Goal: Information Seeking & Learning: Learn about a topic

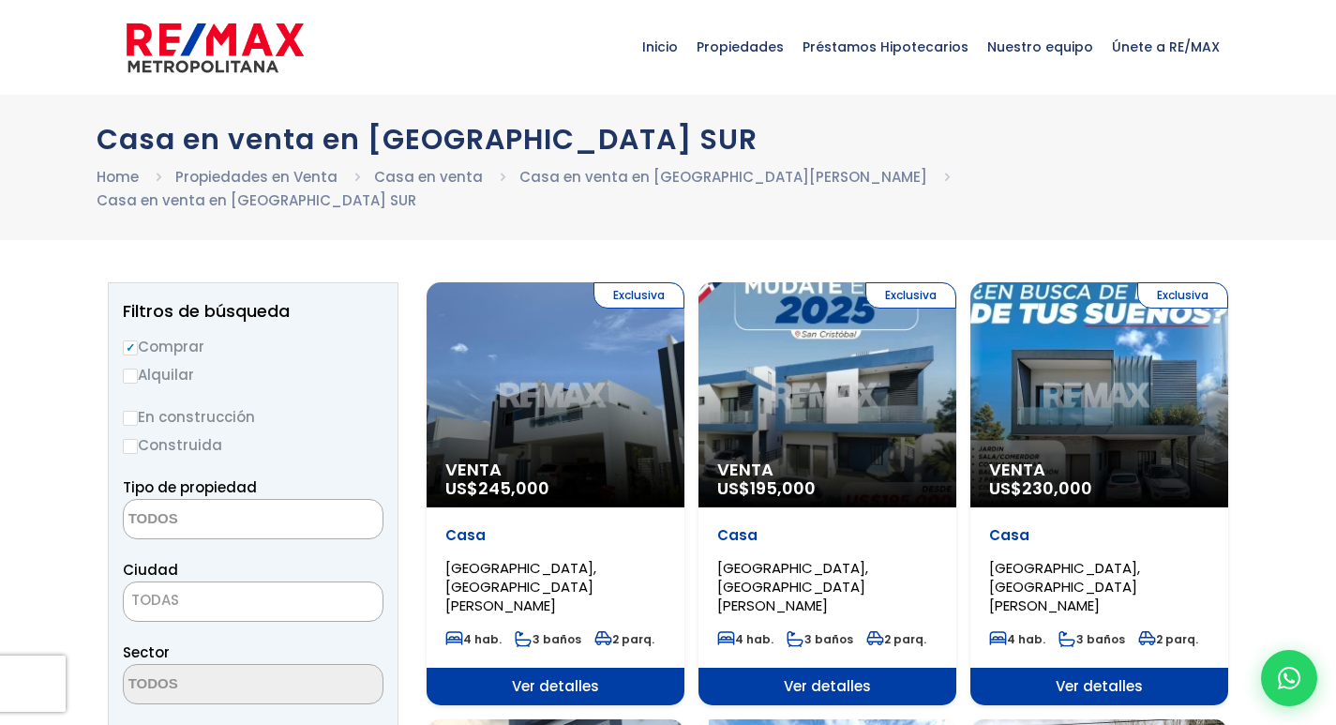
select select
drag, startPoint x: 0, startPoint y: 0, endPoint x: 614, endPoint y: 416, distance: 741.8
click at [614, 416] on div "Exclusiva Venta US$ 245,000" at bounding box center [556, 394] width 258 height 225
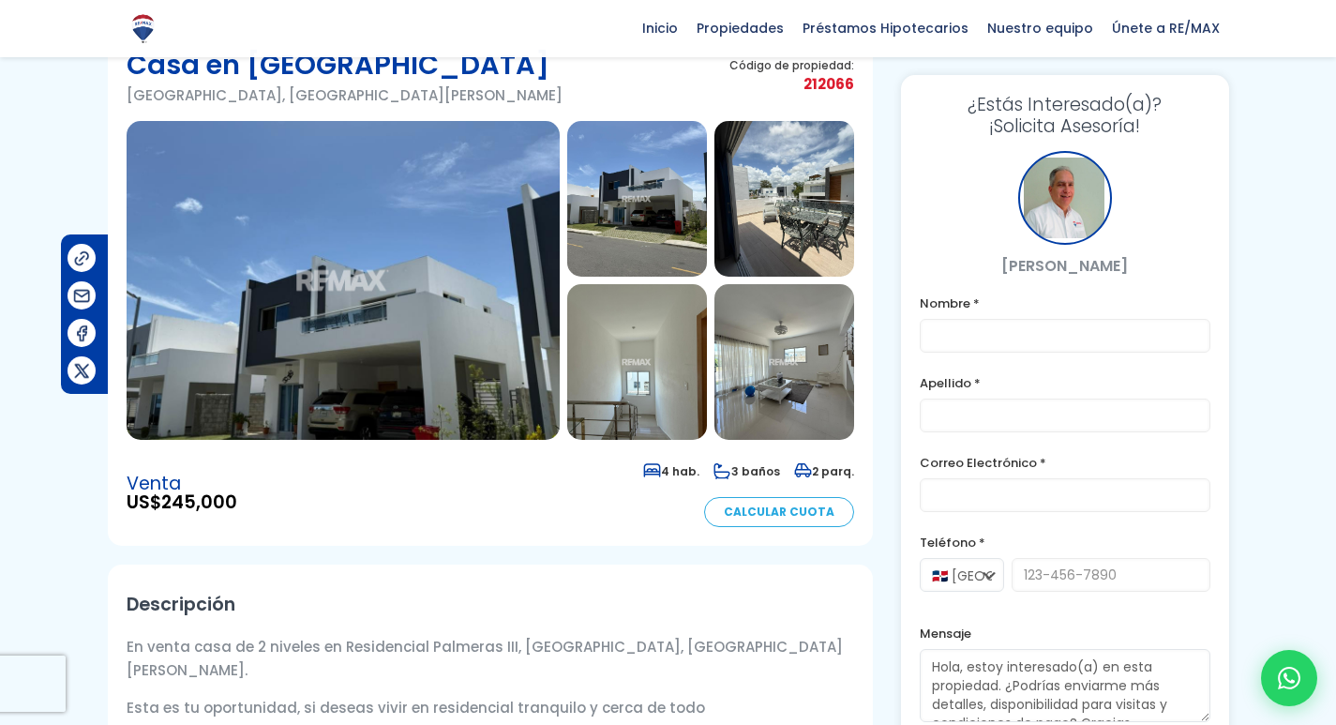
scroll to position [94, 0]
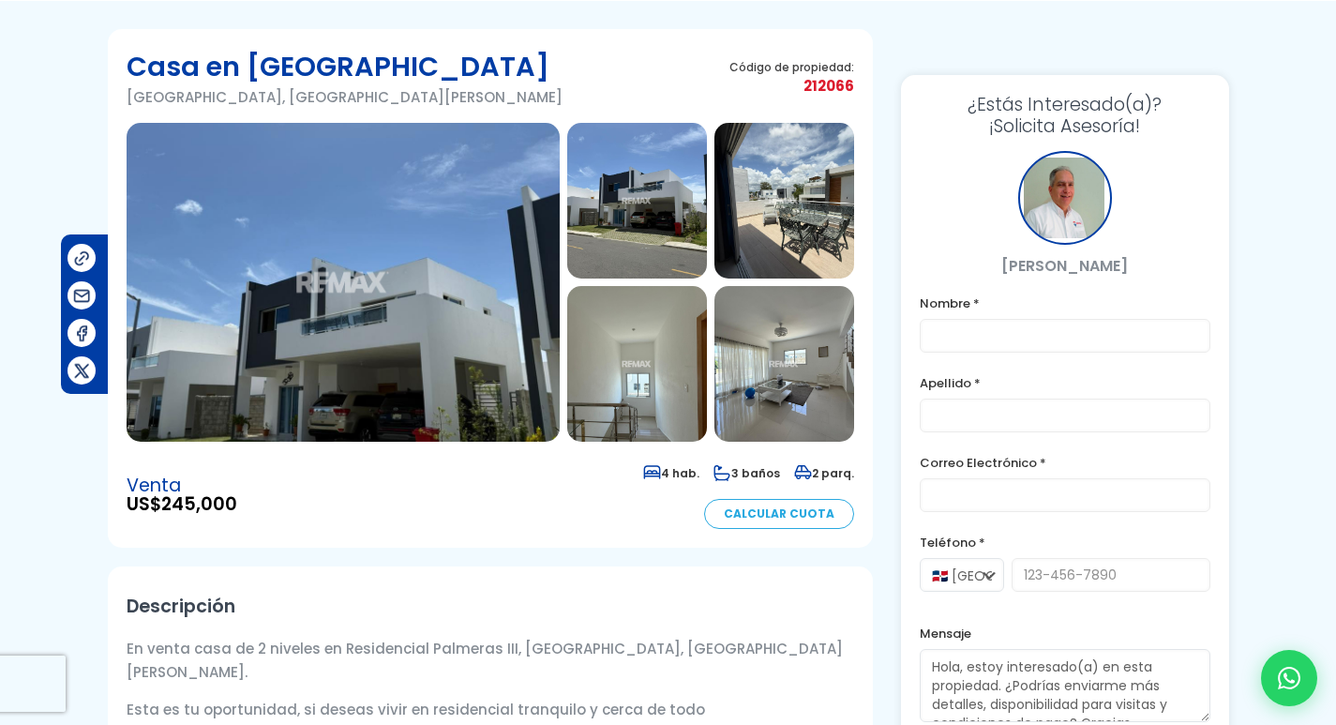
click at [428, 333] on img at bounding box center [343, 282] width 433 height 319
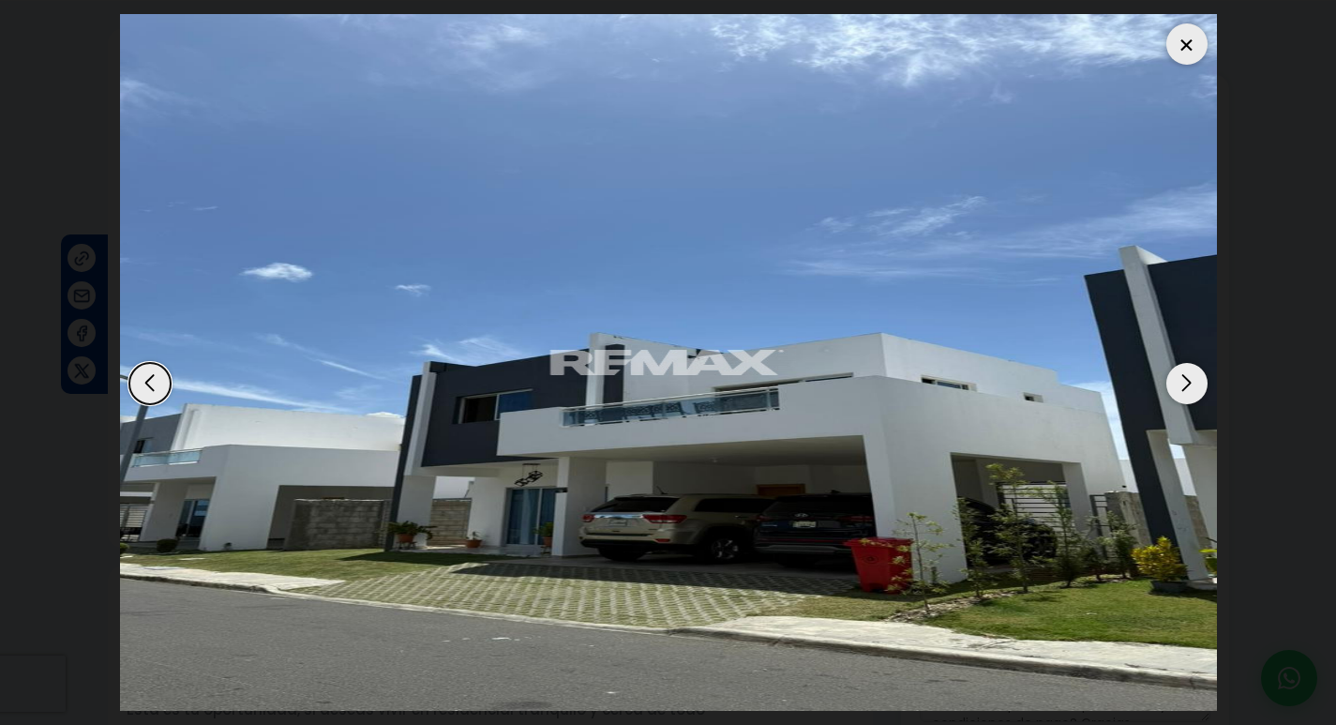
drag, startPoint x: 1186, startPoint y: 41, endPoint x: 1088, endPoint y: 103, distance: 115.5
click at [1186, 45] on div at bounding box center [1186, 43] width 41 height 41
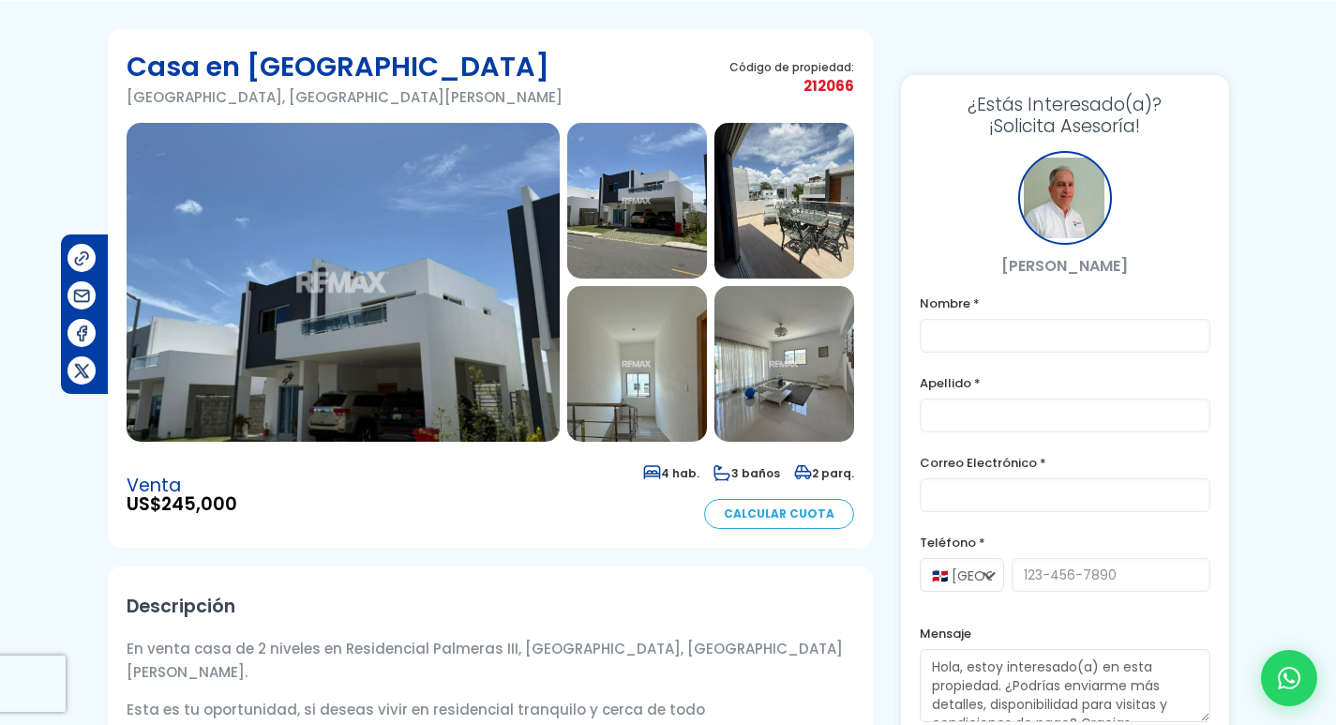
click at [650, 221] on img at bounding box center [637, 201] width 140 height 156
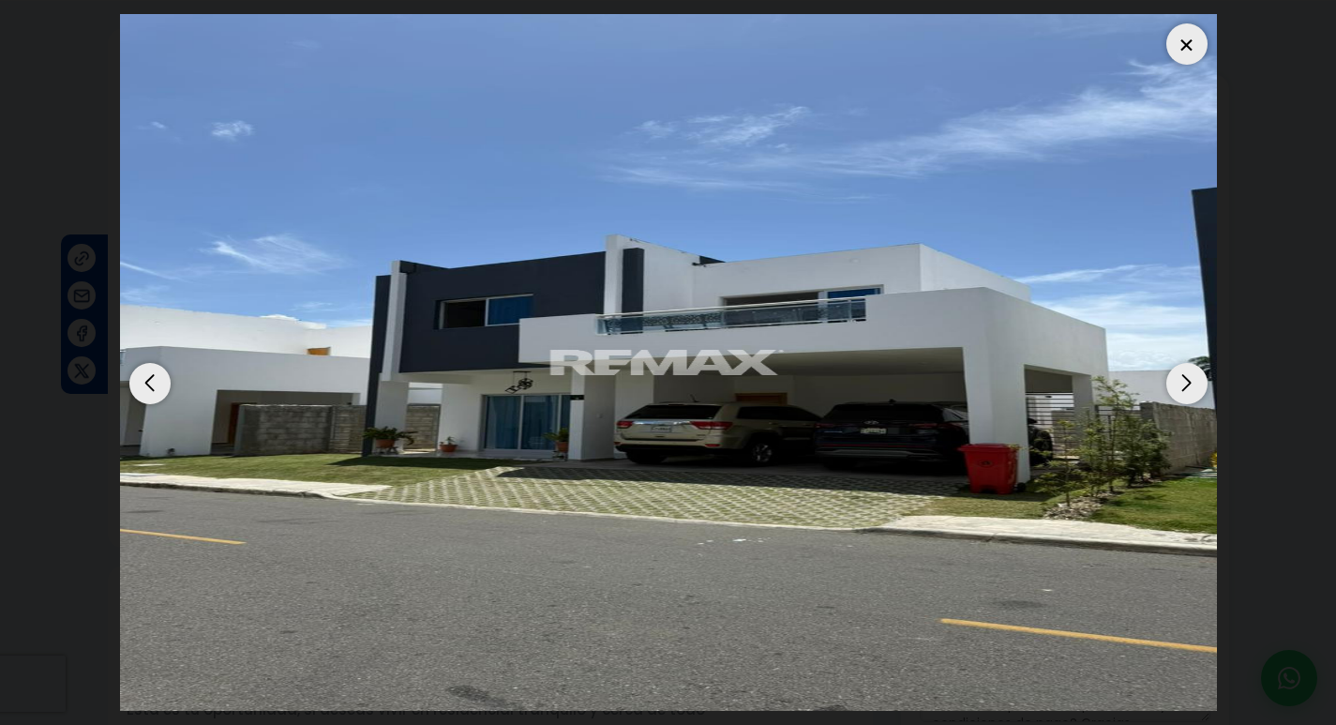
click at [1188, 47] on div at bounding box center [1186, 43] width 41 height 41
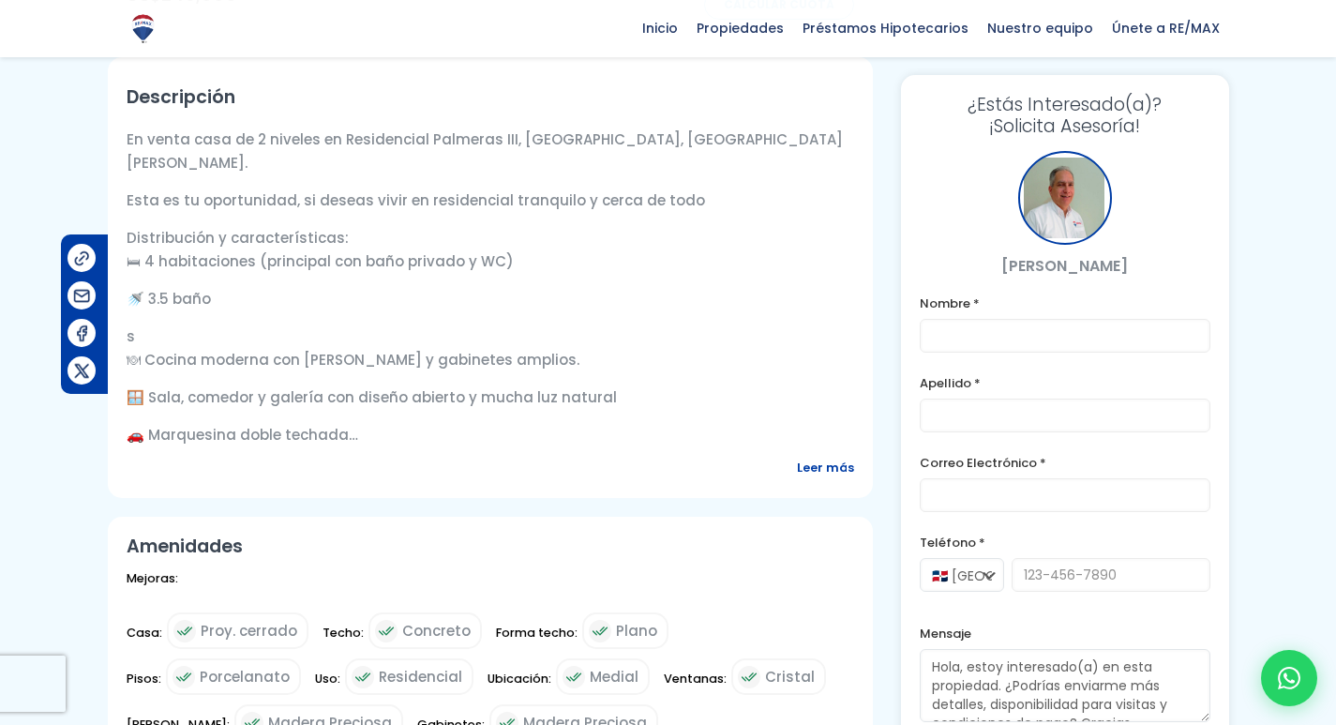
scroll to position [663, 0]
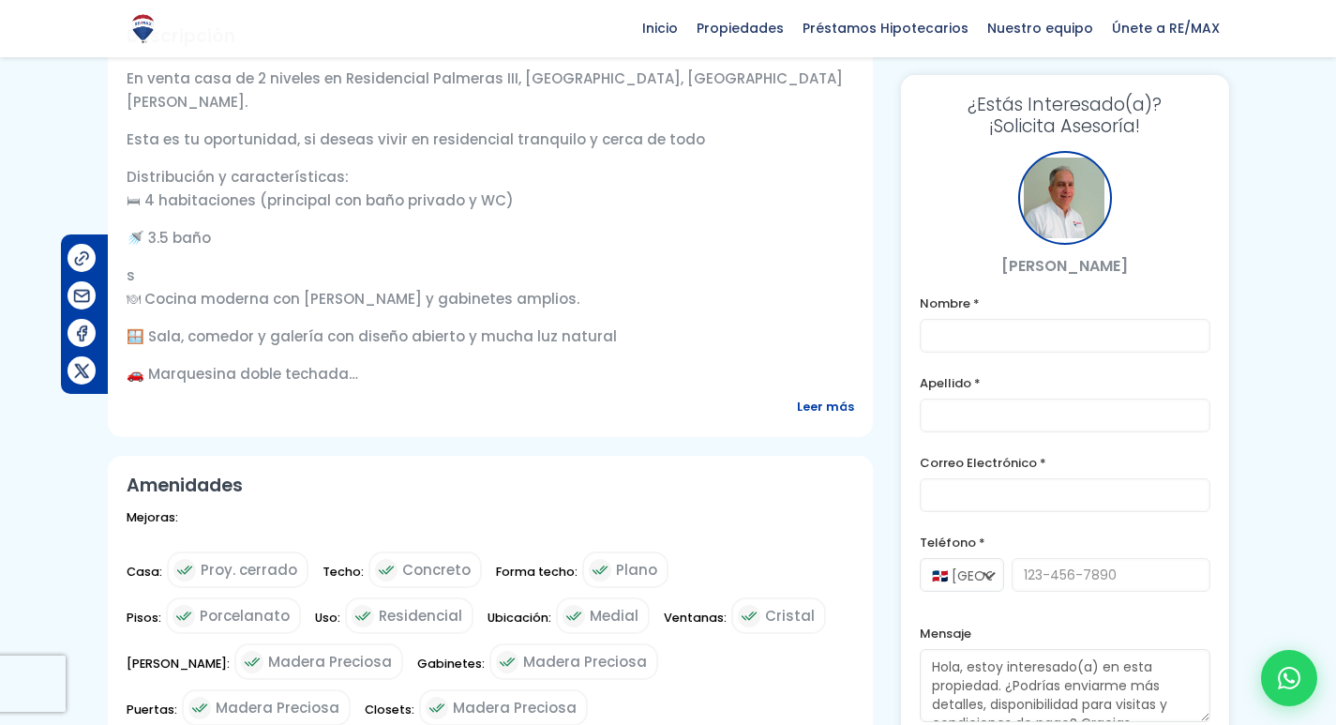
click at [828, 418] on span "Leer más" at bounding box center [825, 406] width 57 height 23
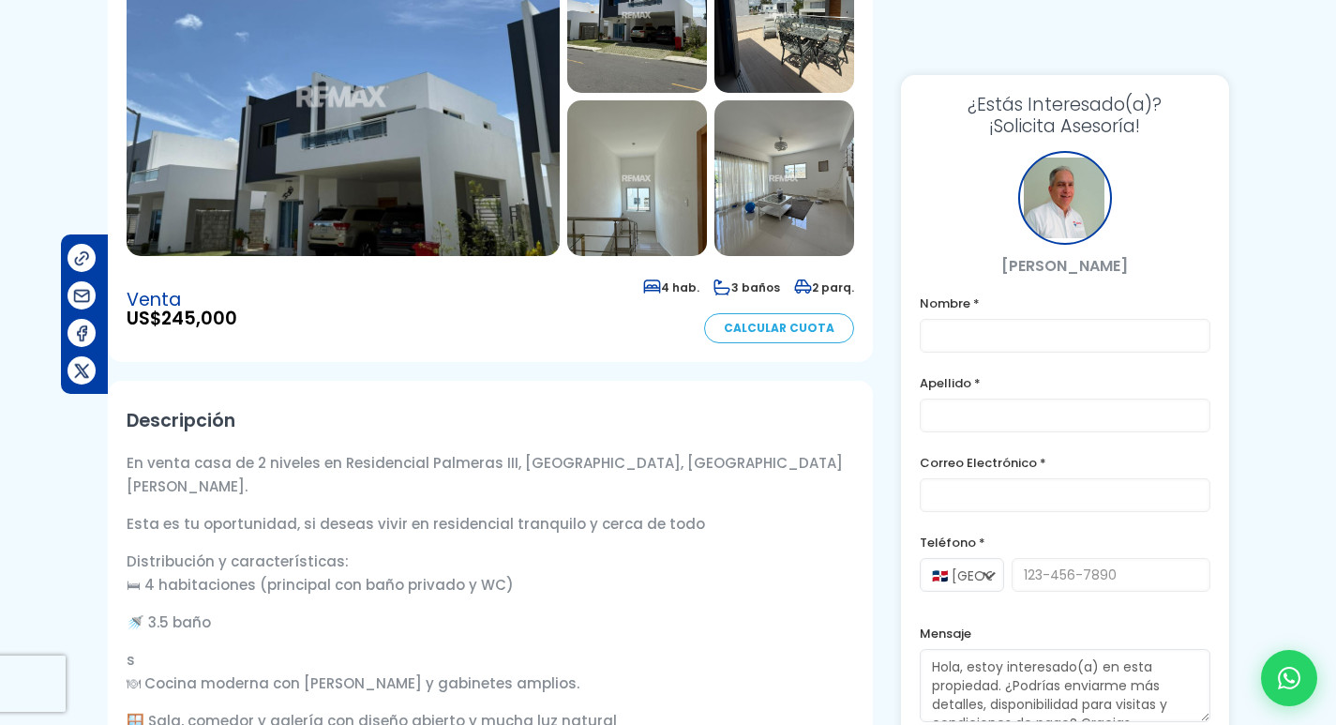
scroll to position [0, 0]
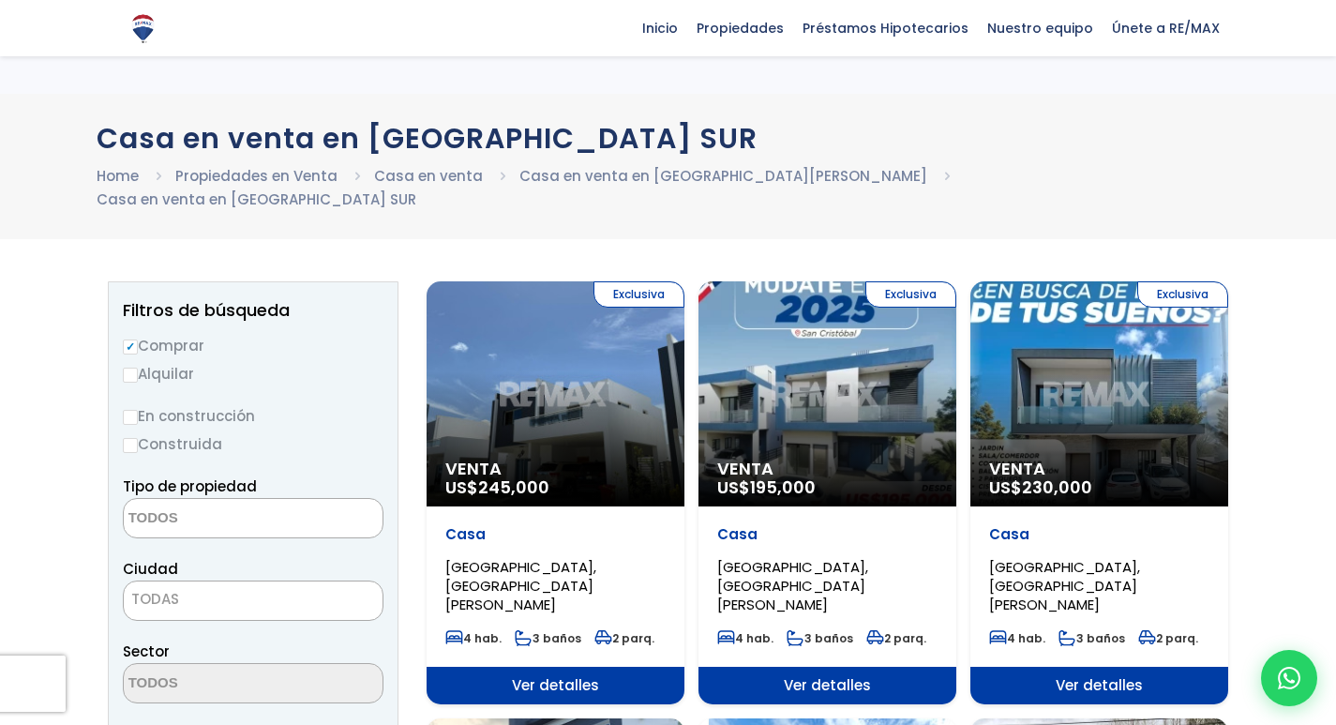
select select
